Goal: Information Seeking & Learning: Check status

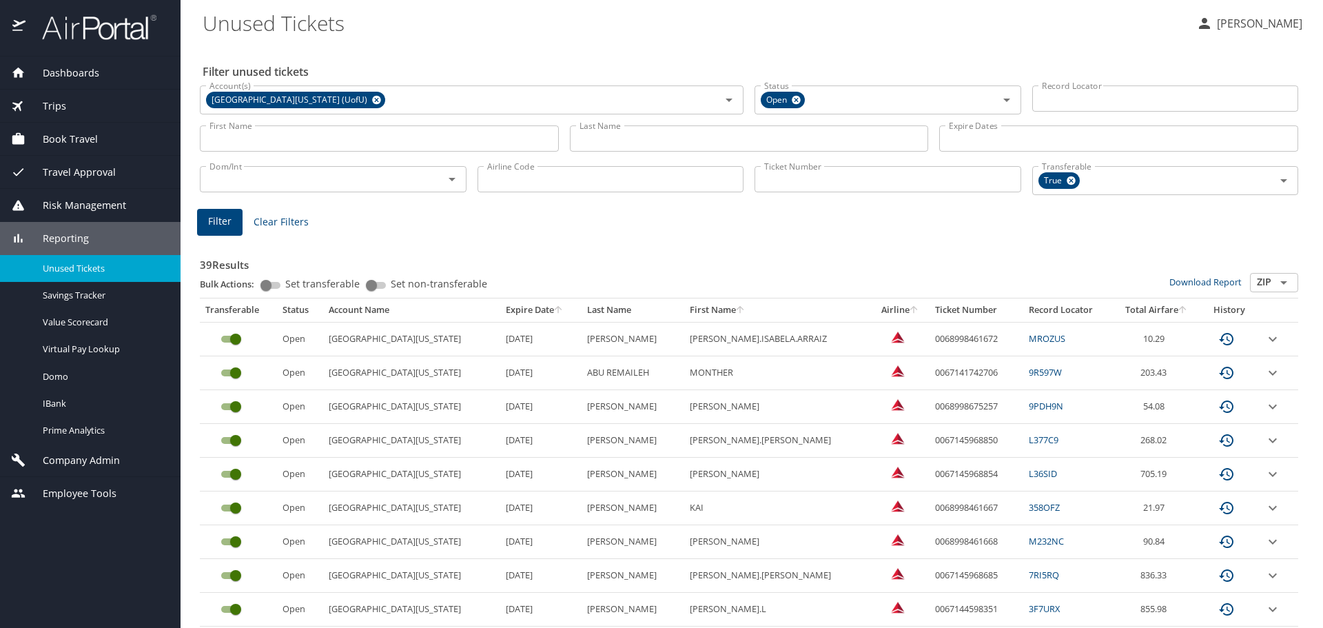
click at [247, 140] on input "First Name" at bounding box center [379, 138] width 359 height 26
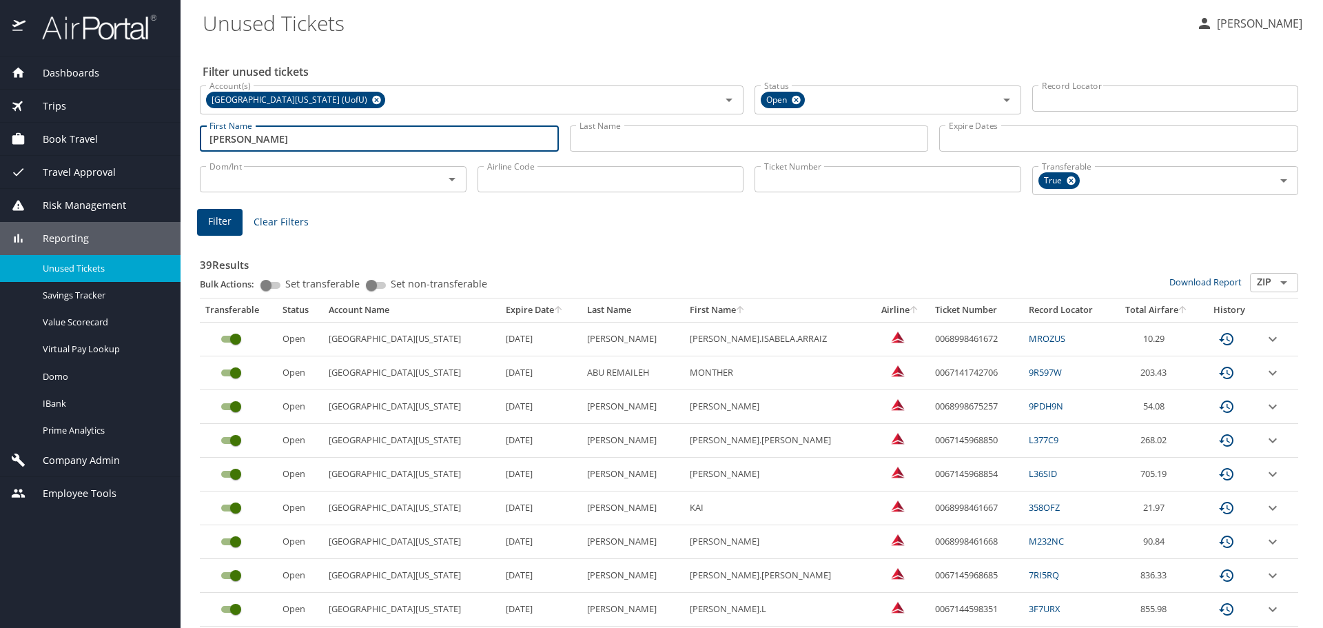
type input "rachel"
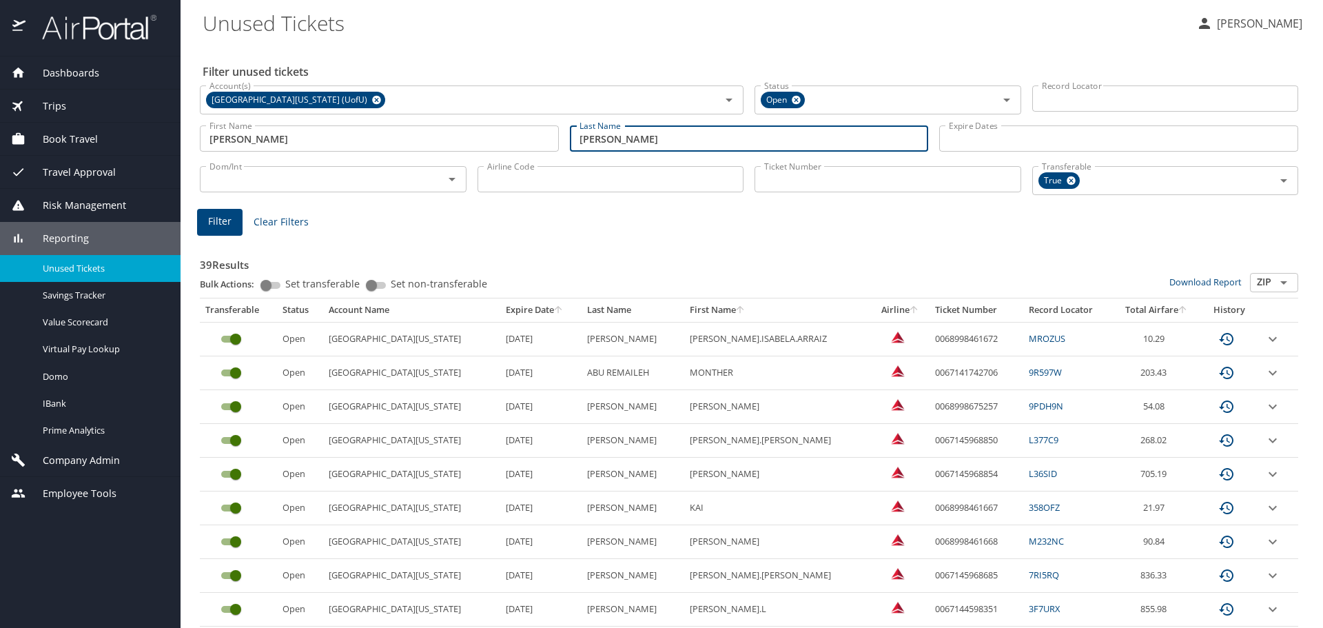
type input "lucynski"
click at [214, 224] on span "Filter" at bounding box center [219, 221] width 23 height 17
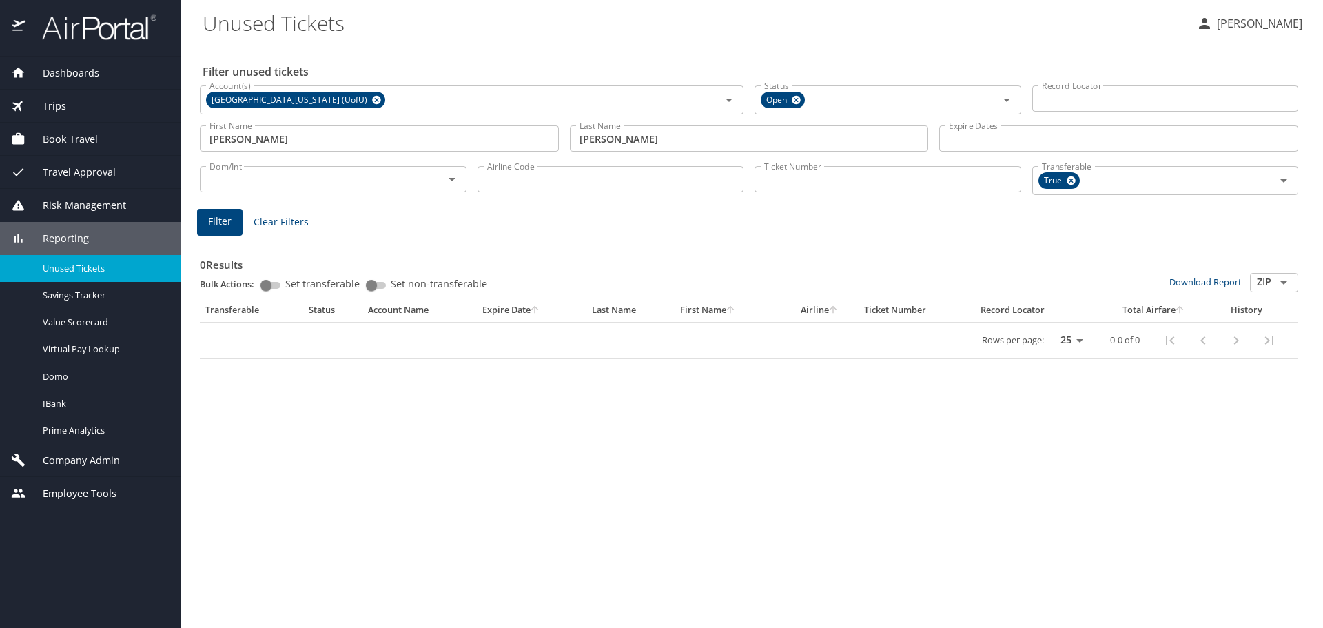
click at [79, 70] on span "Dashboards" at bounding box center [62, 72] width 74 height 15
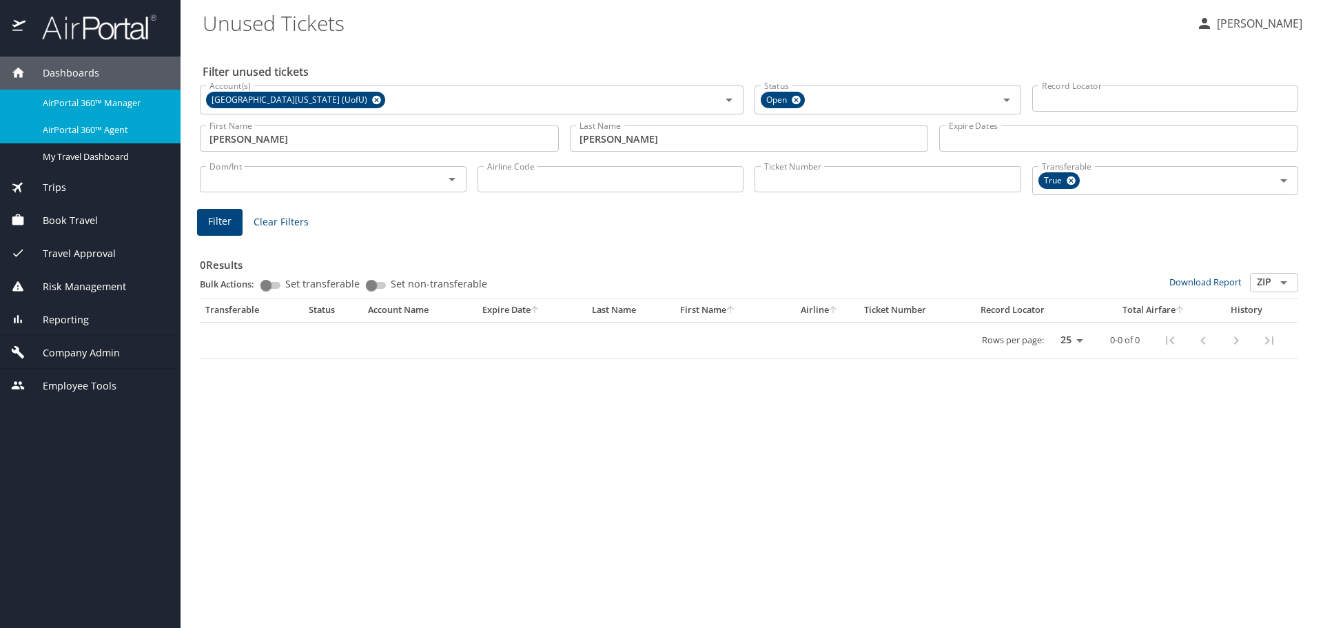
click at [83, 128] on span "AirPortal 360™ Agent" at bounding box center [103, 129] width 121 height 13
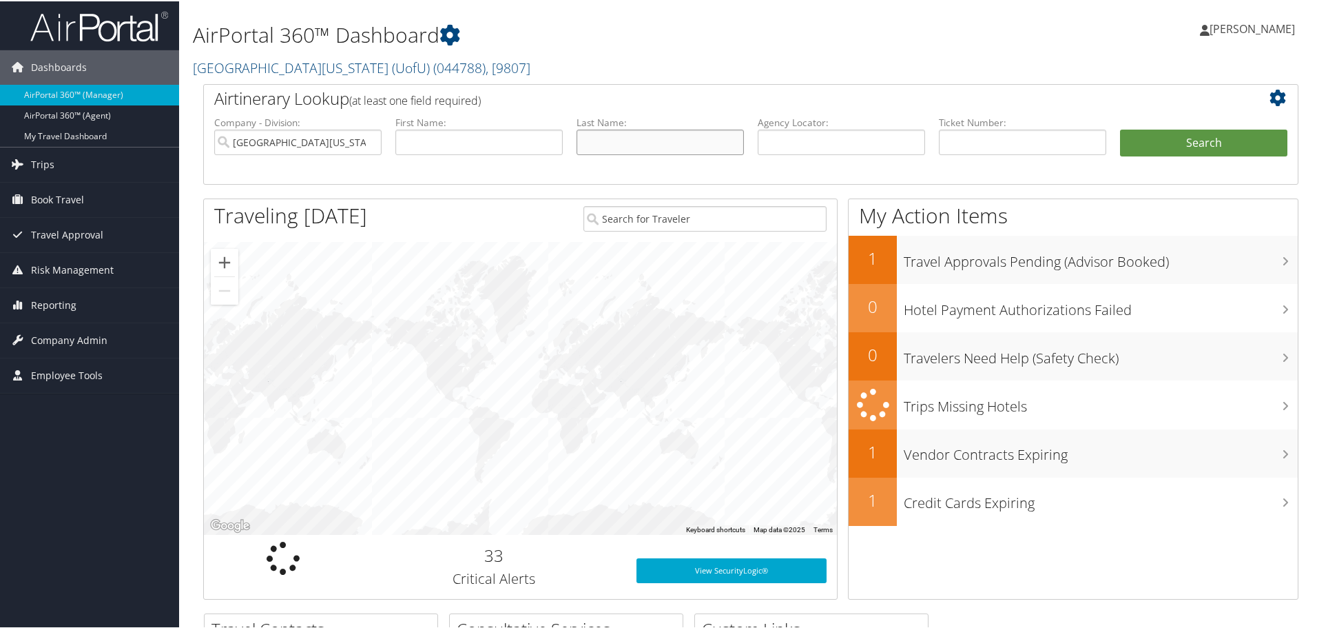
click at [601, 141] on input "text" at bounding box center [660, 140] width 167 height 25
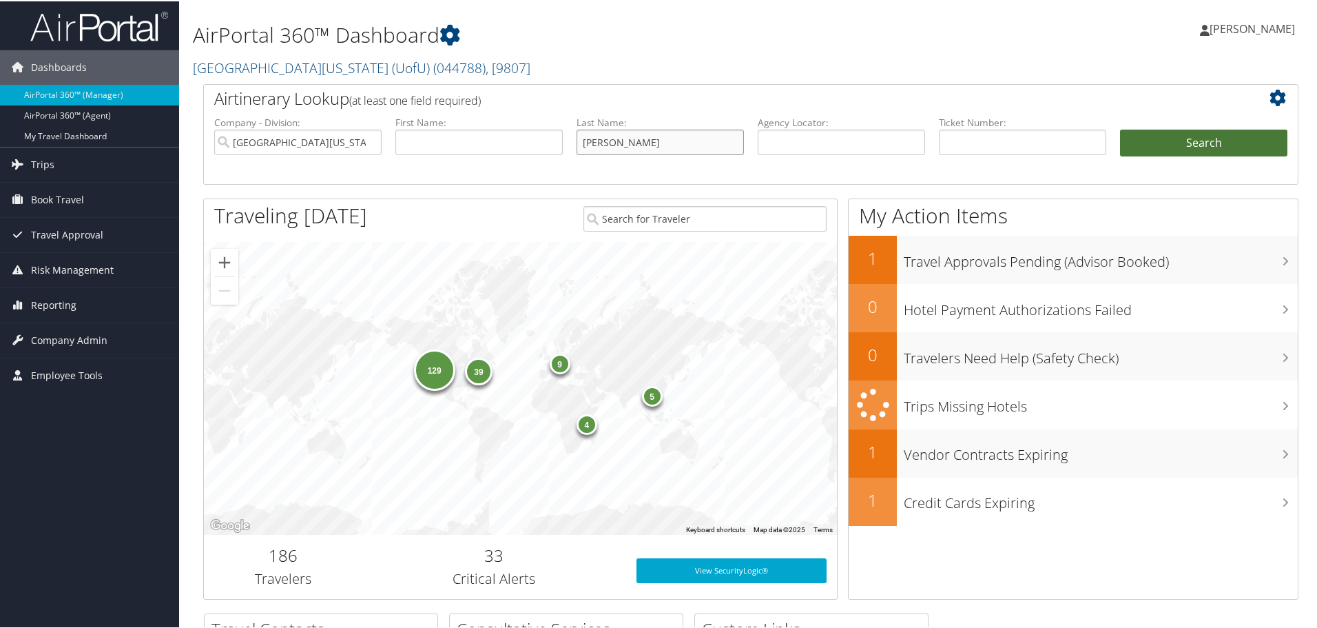
type input "lucynski"
click at [1164, 129] on button "Search" at bounding box center [1203, 142] width 167 height 28
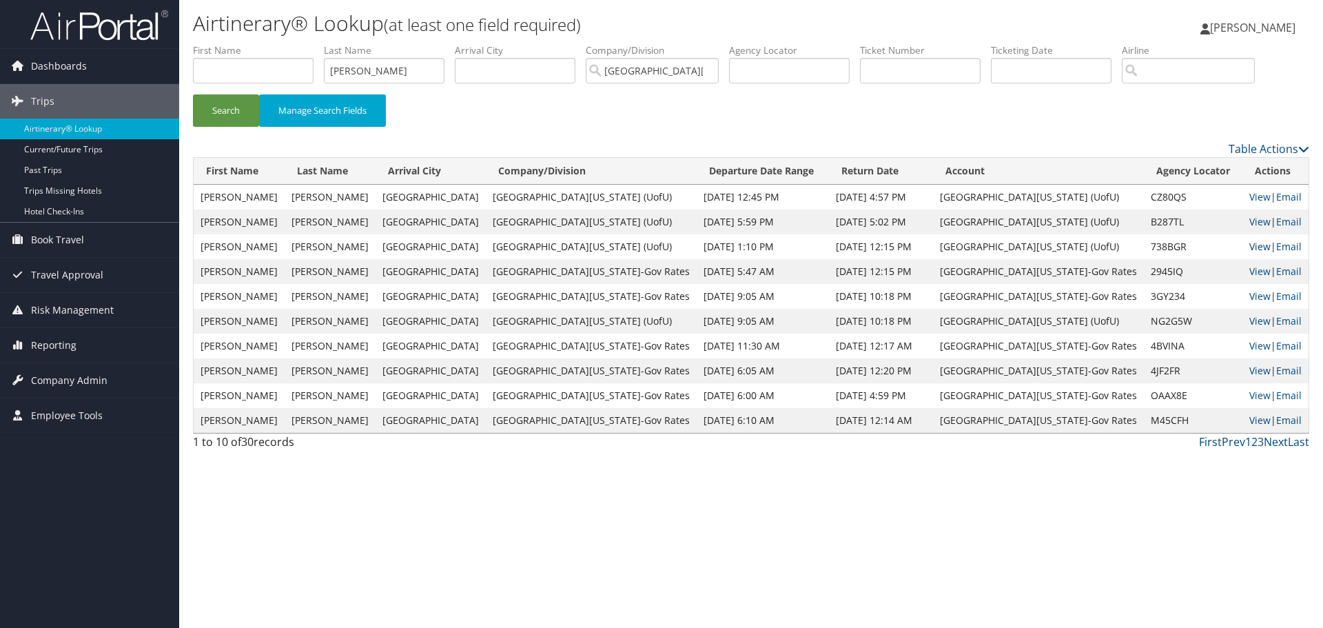
click at [1249, 247] on link "View" at bounding box center [1259, 246] width 21 height 13
click at [1249, 198] on link "View" at bounding box center [1259, 196] width 21 height 13
